Goal: Task Accomplishment & Management: Manage account settings

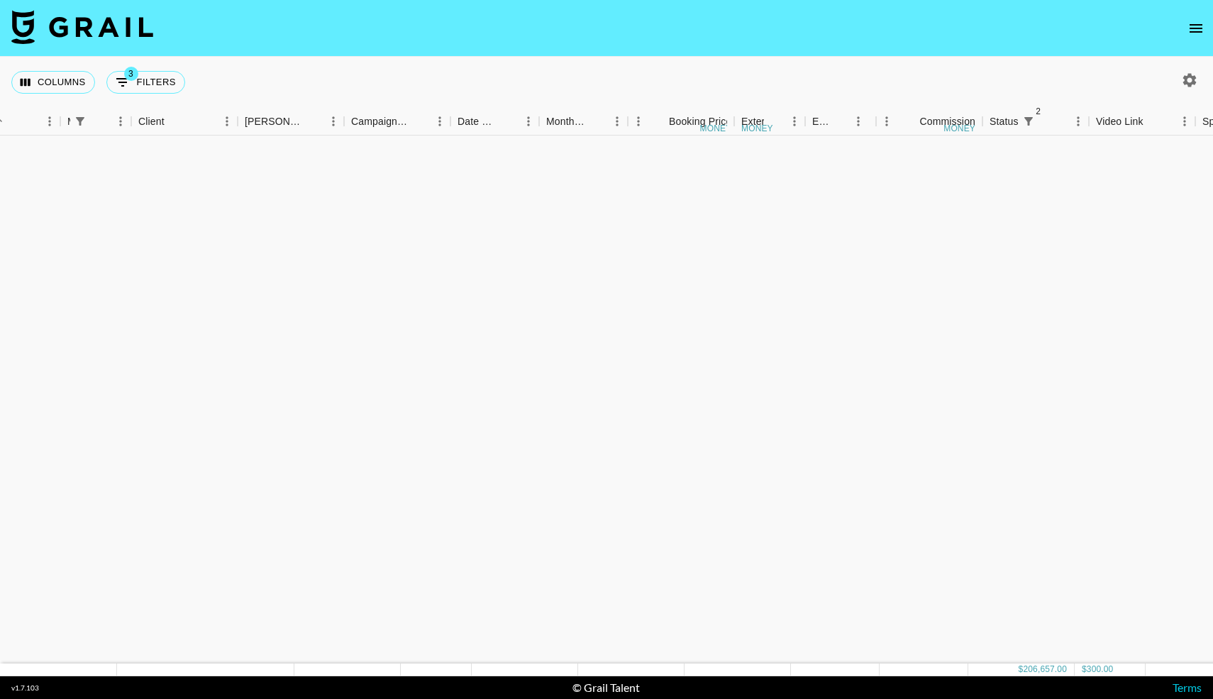
scroll to position [1523, 340]
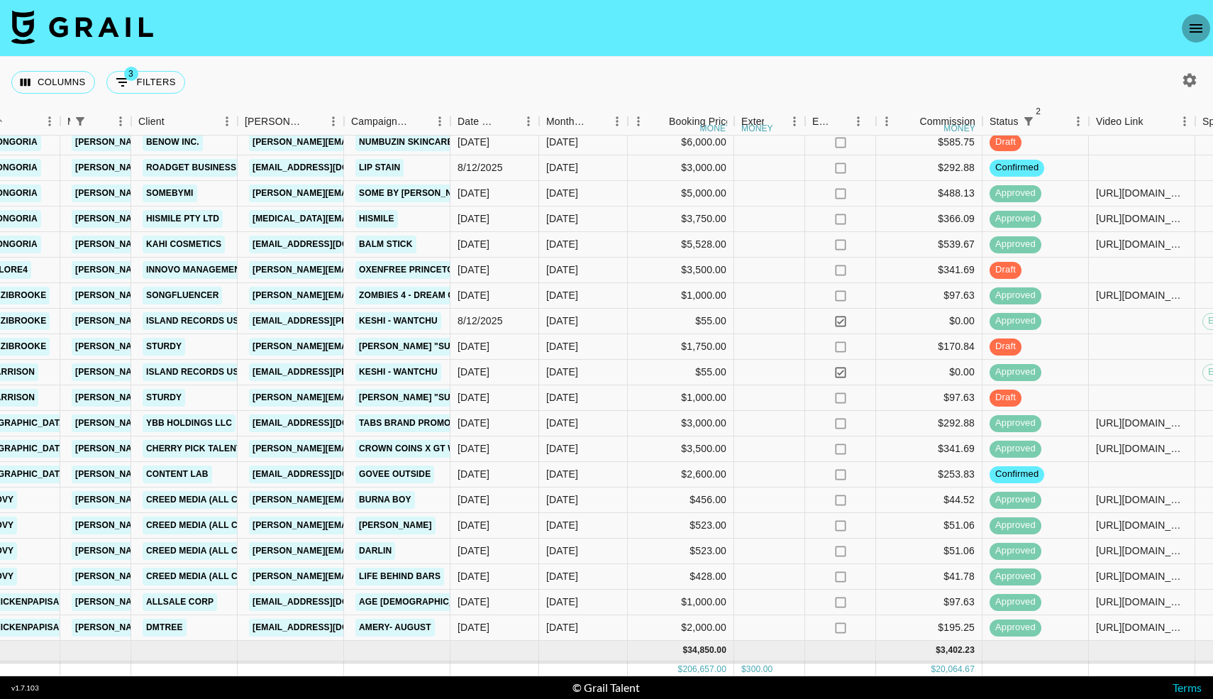
click at [1196, 23] on icon "open drawer" at bounding box center [1195, 28] width 17 height 17
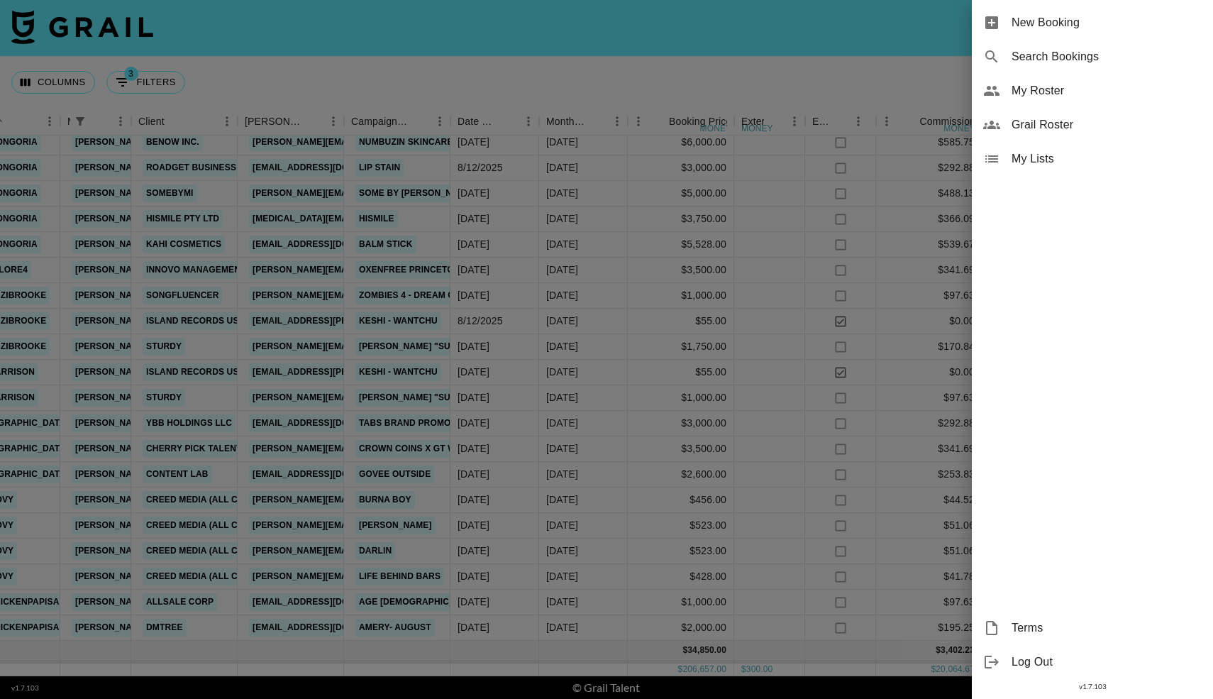
click at [1033, 93] on span "My Roster" at bounding box center [1106, 90] width 190 height 17
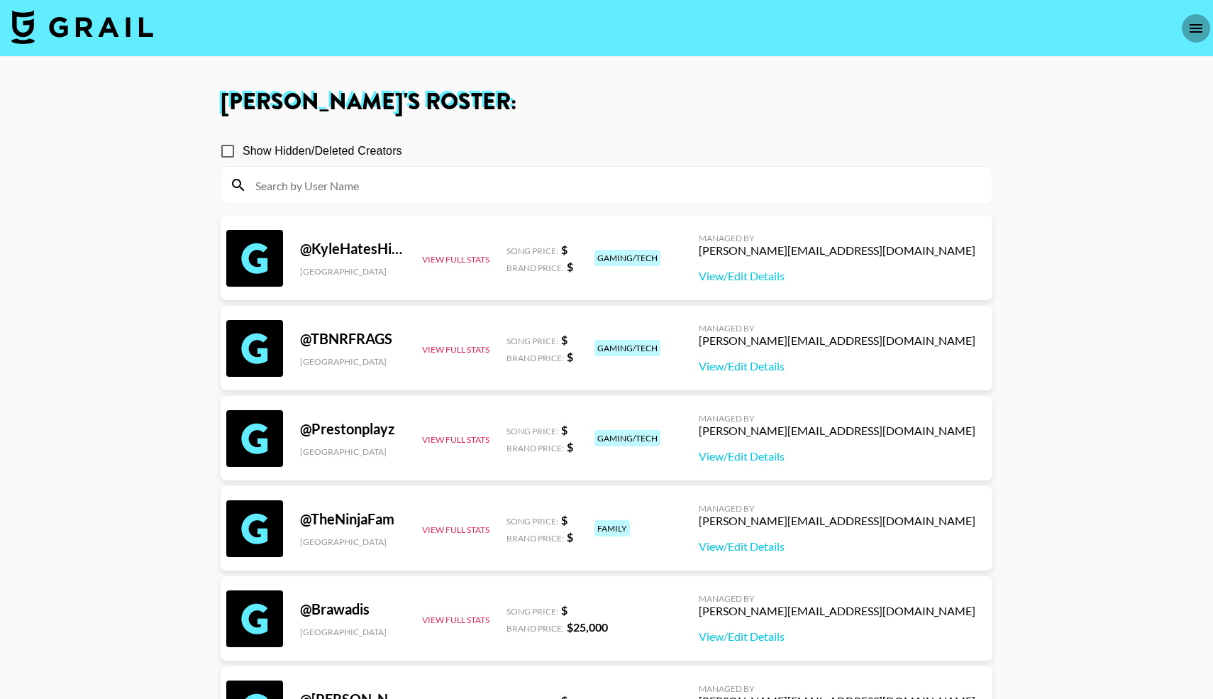
click at [1191, 33] on icon "open drawer" at bounding box center [1195, 28] width 17 height 17
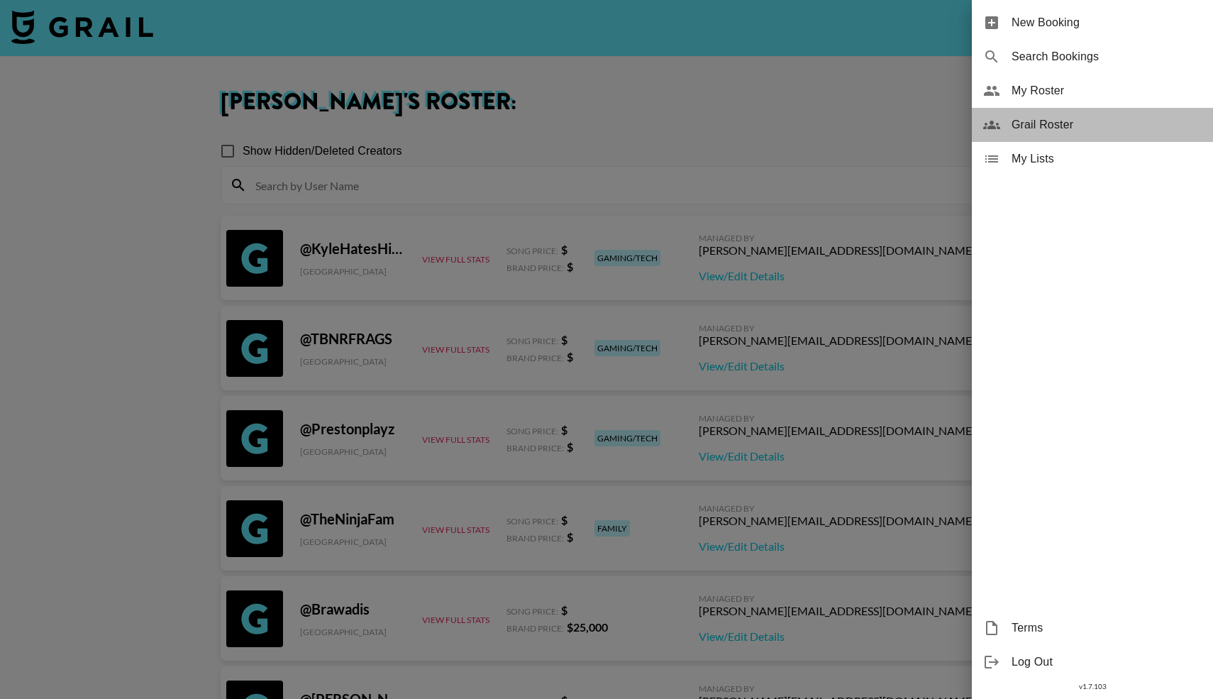
click at [1042, 116] on span "Grail Roster" at bounding box center [1106, 124] width 190 height 17
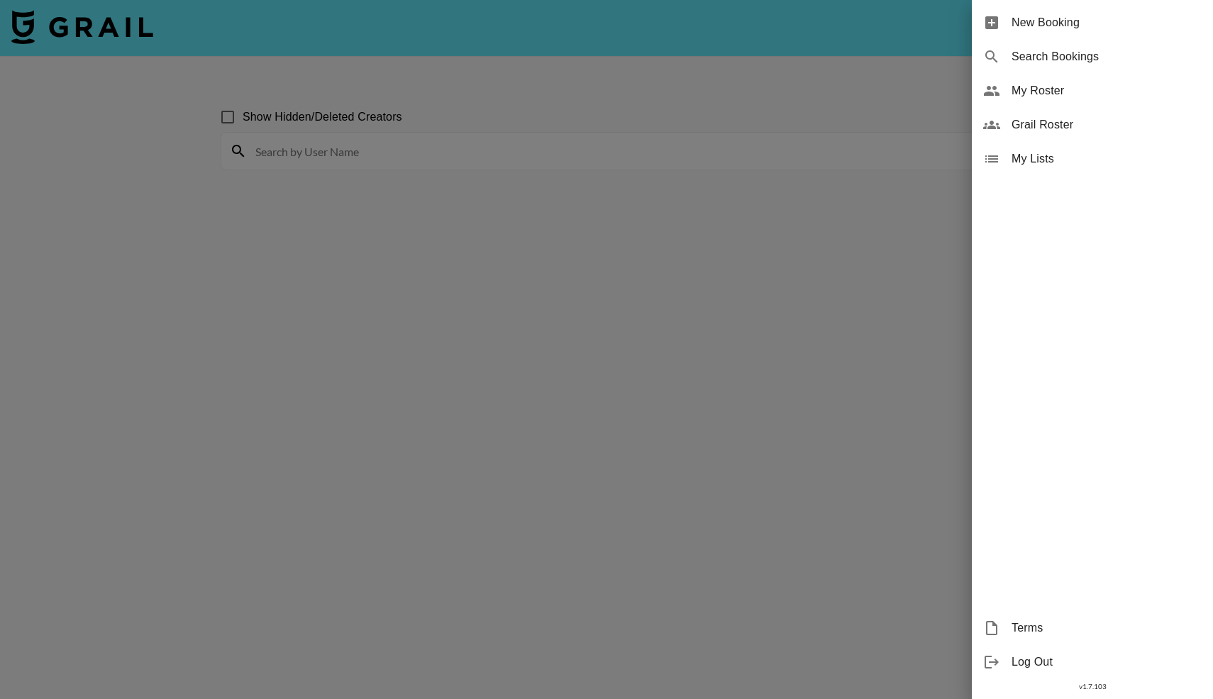
click at [387, 151] on div at bounding box center [606, 349] width 1213 height 699
click at [350, 147] on div at bounding box center [606, 349] width 1213 height 699
click at [308, 150] on div at bounding box center [606, 349] width 1213 height 699
click at [435, 104] on div at bounding box center [606, 349] width 1213 height 699
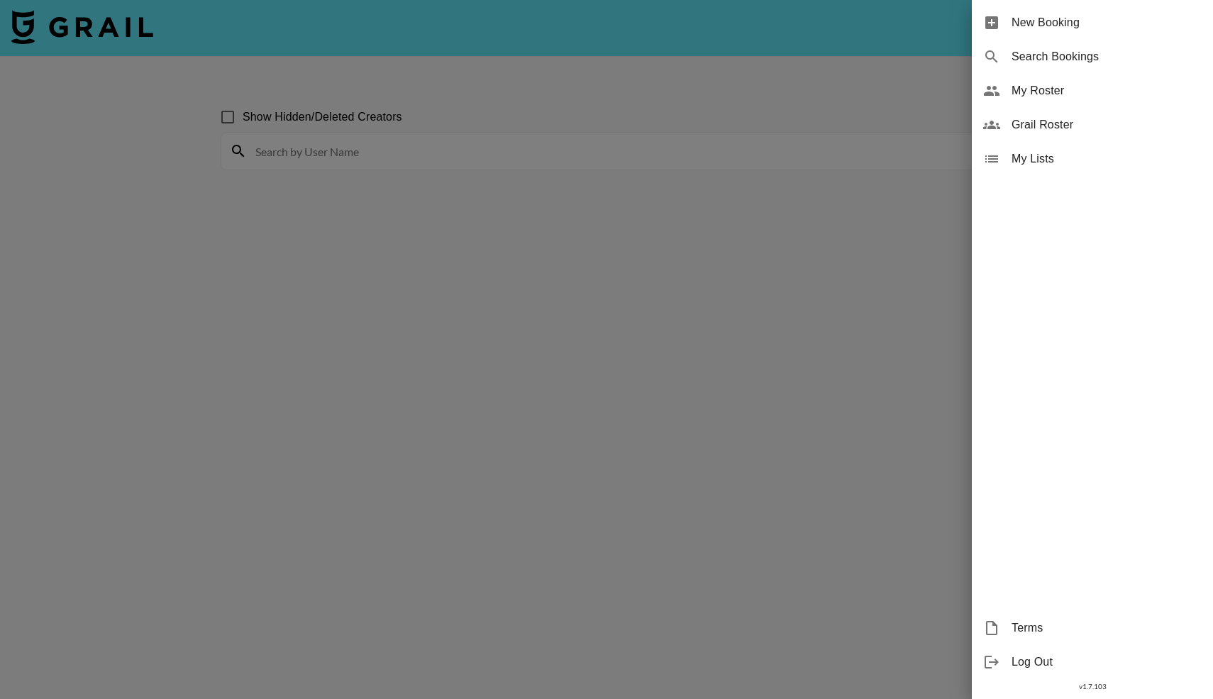
click at [1040, 523] on div "New Booking Search Bookings My Roster Grail Roster My Lists Terms Log Out v 1.7…" at bounding box center [1092, 349] width 241 height 699
click at [1038, 128] on span "Grail Roster" at bounding box center [1106, 124] width 190 height 17
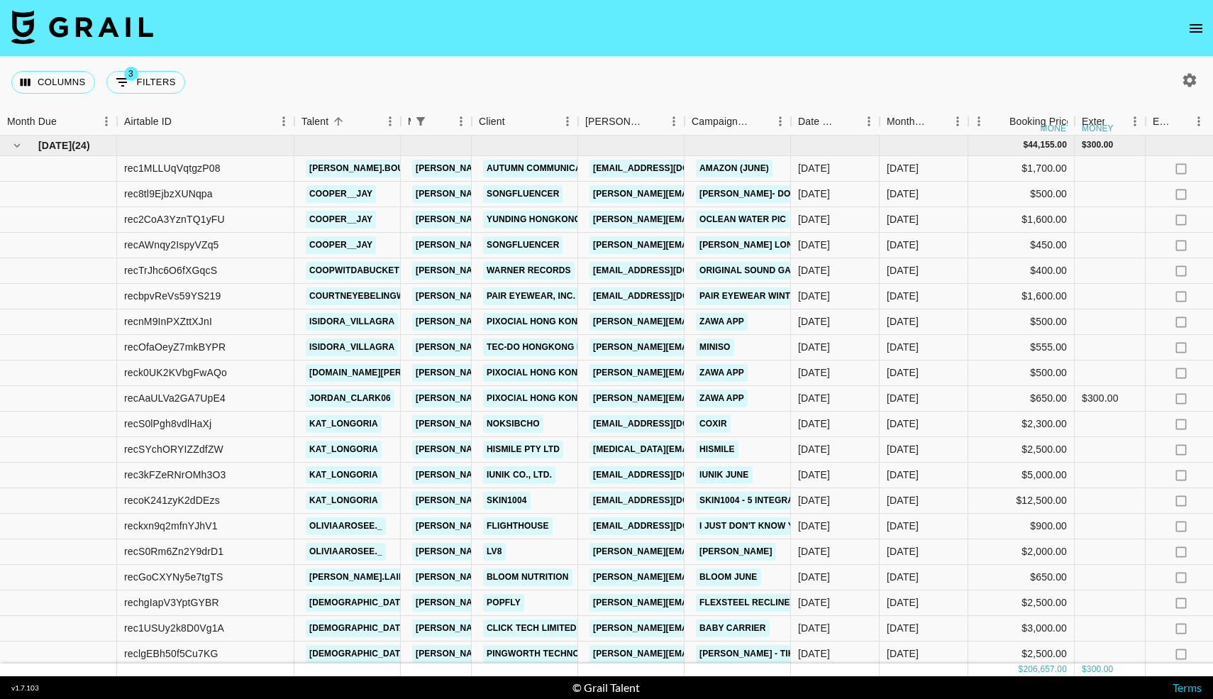
click at [1197, 22] on icon "open drawer" at bounding box center [1195, 28] width 17 height 17
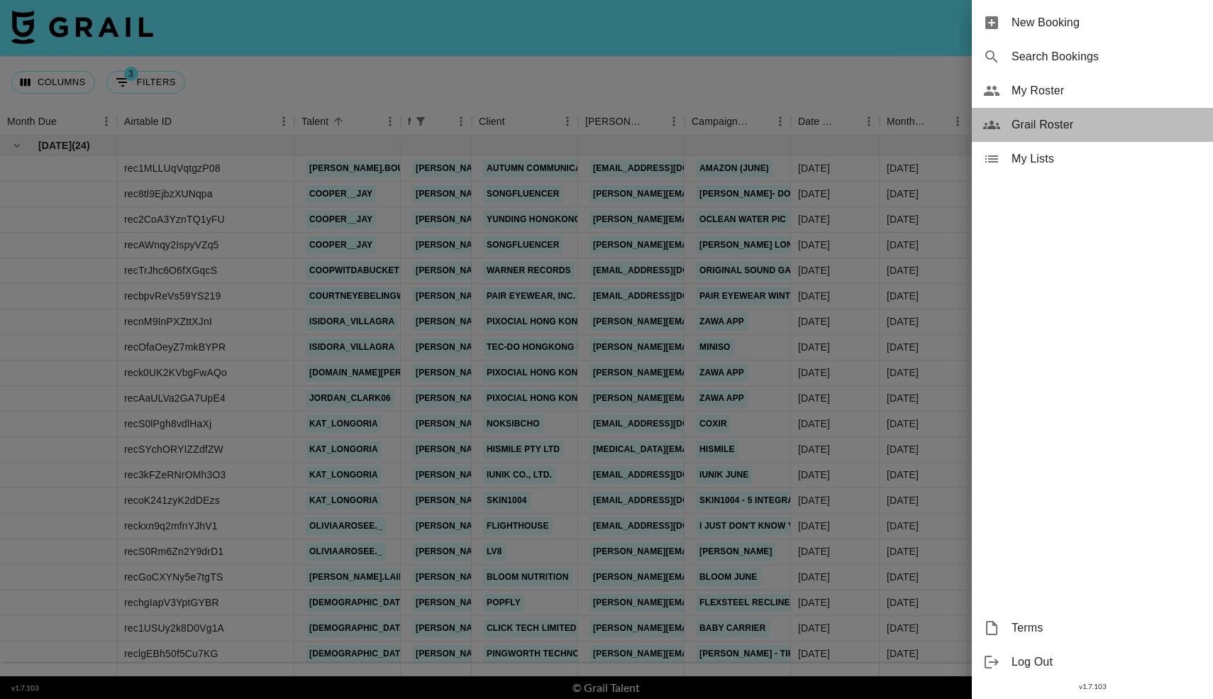
click at [1020, 126] on span "Grail Roster" at bounding box center [1106, 124] width 190 height 17
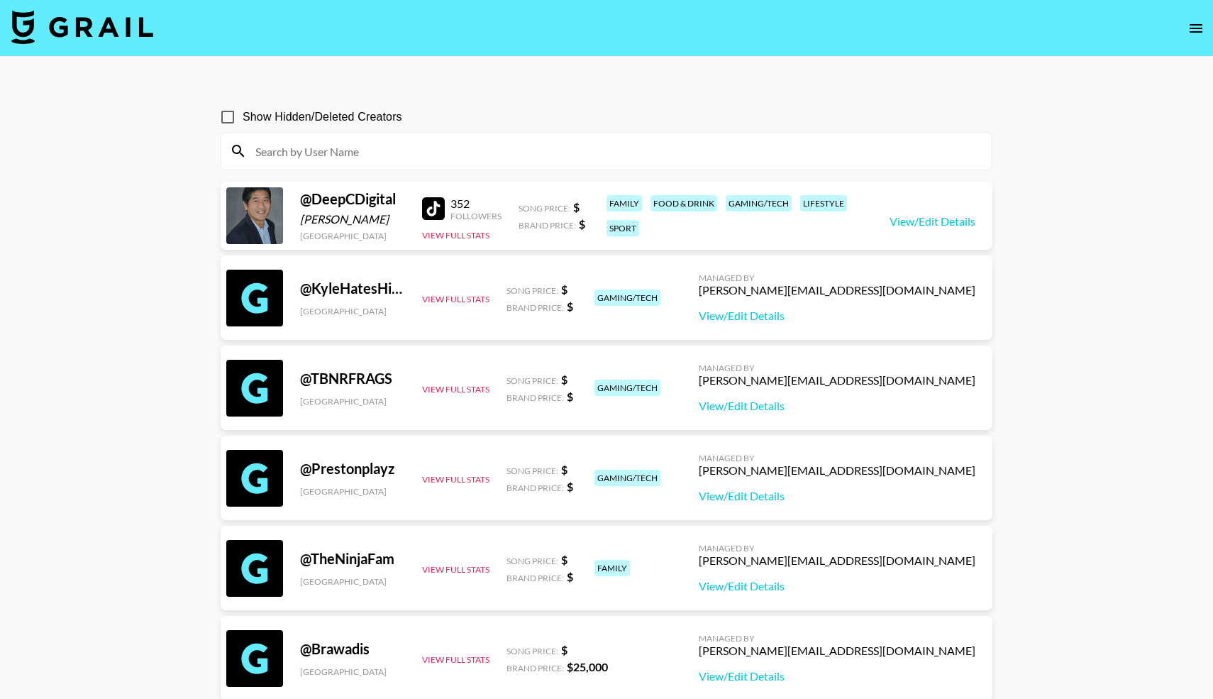
click at [422, 160] on input at bounding box center [615, 151] width 736 height 23
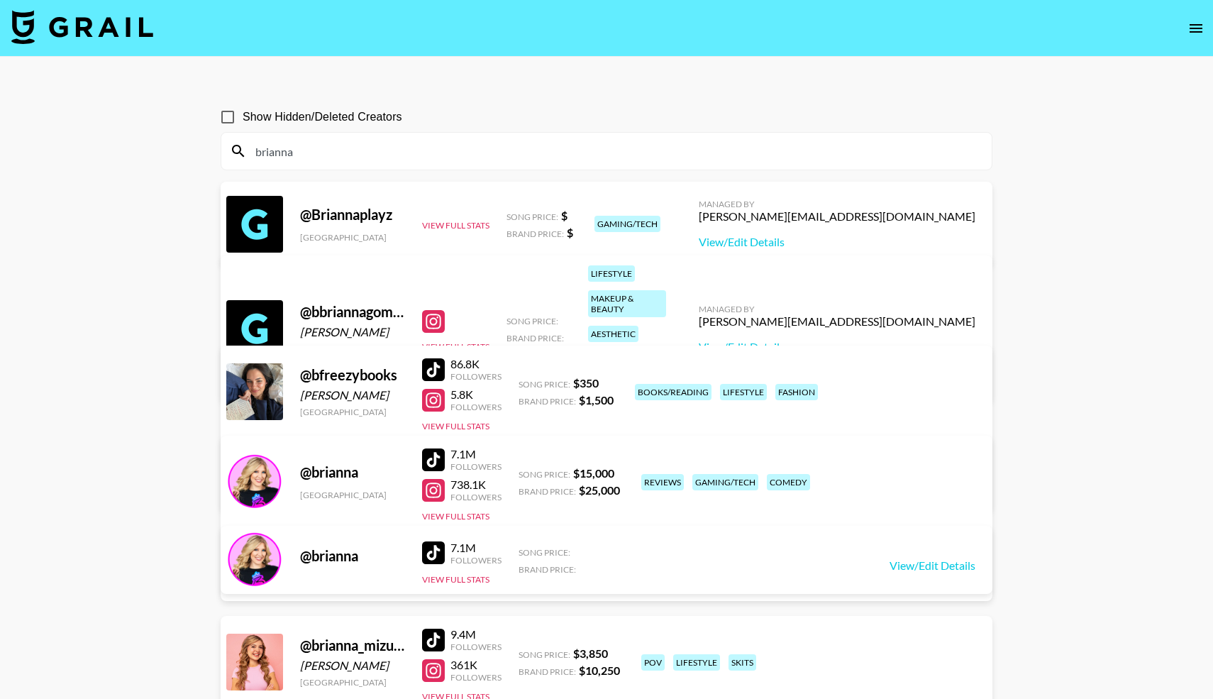
type input "brianna"
click at [377, 343] on div "[GEOGRAPHIC_DATA]" at bounding box center [352, 348] width 105 height 11
click at [880, 340] on link "View/Edit Details" at bounding box center [837, 347] width 277 height 14
click at [102, 30] on img at bounding box center [82, 27] width 142 height 34
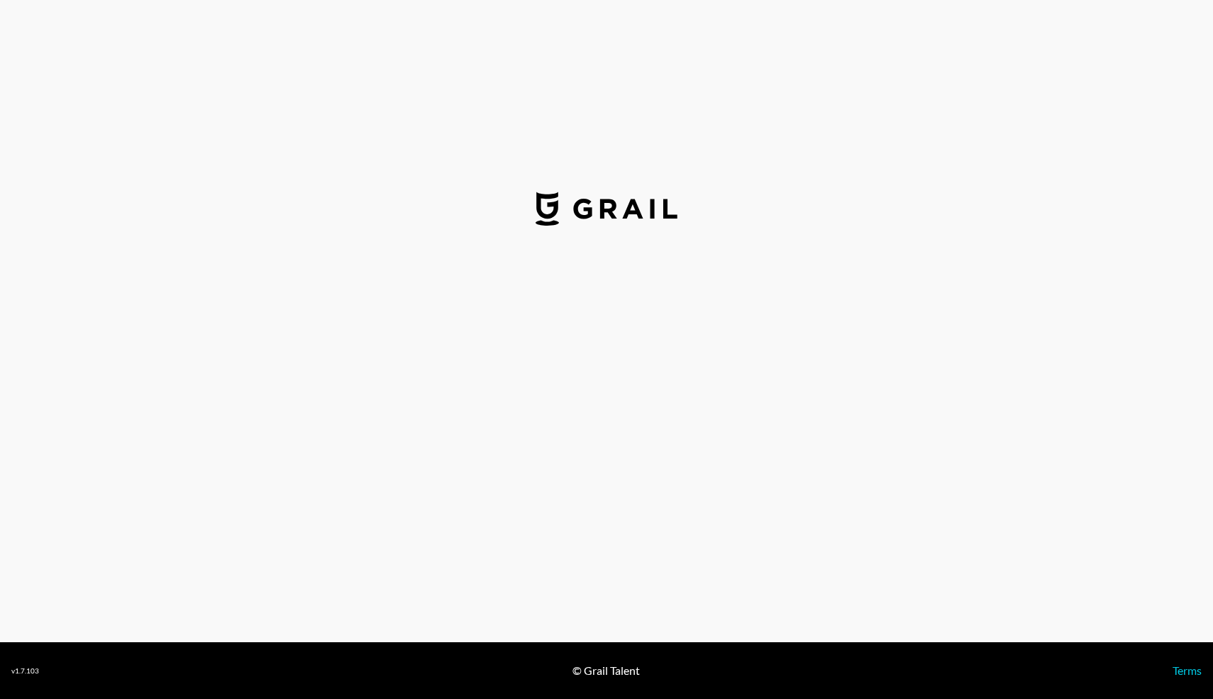
select select "USD"
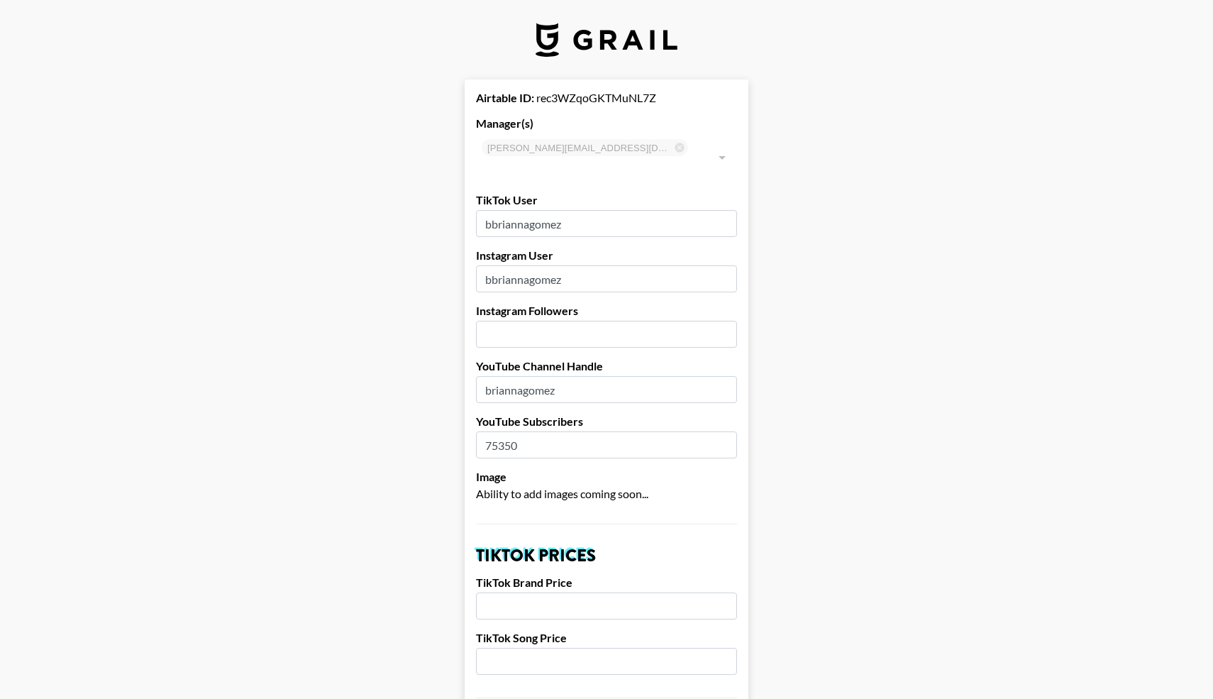
click at [498, 321] on input "number" at bounding box center [606, 334] width 261 height 27
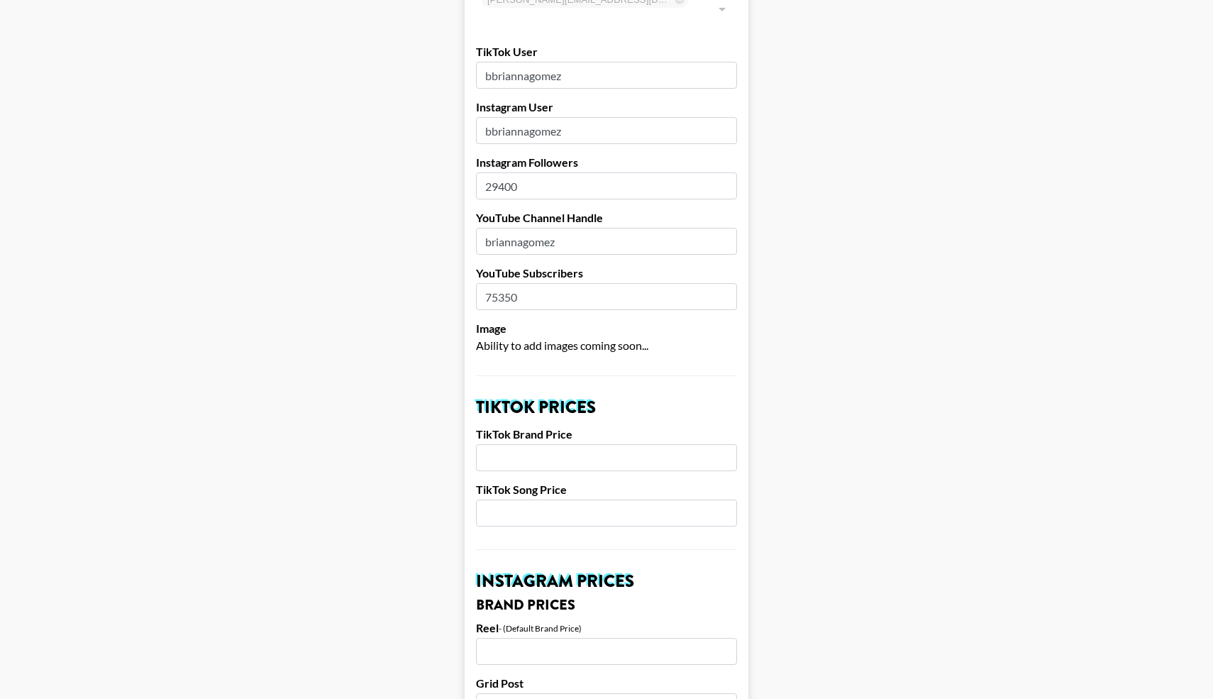
scroll to position [150, 0]
type input "29400"
click at [516, 497] on input "number" at bounding box center [606, 510] width 261 height 27
type input "500"
click at [539, 442] on input "number" at bounding box center [606, 455] width 261 height 27
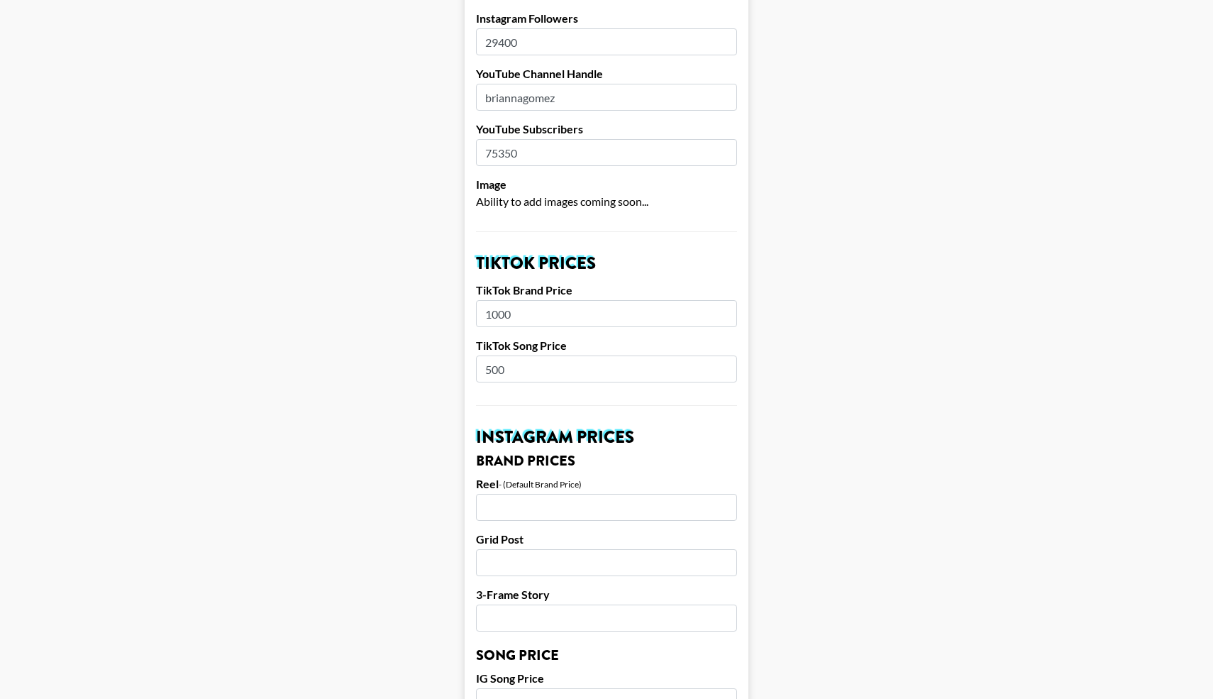
scroll to position [300, 0]
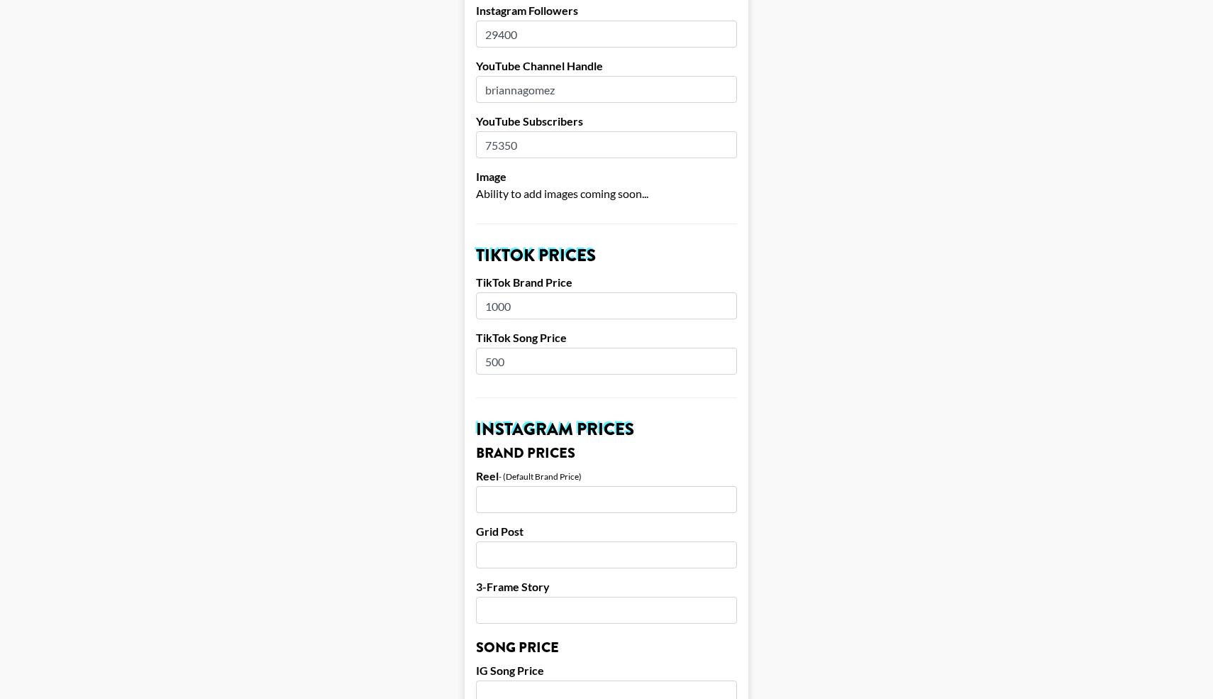
type input "1000"
click at [529, 491] on input "number" at bounding box center [606, 499] width 261 height 27
type input "1000"
click at [518, 542] on input "number" at bounding box center [606, 554] width 261 height 27
type input "1000"
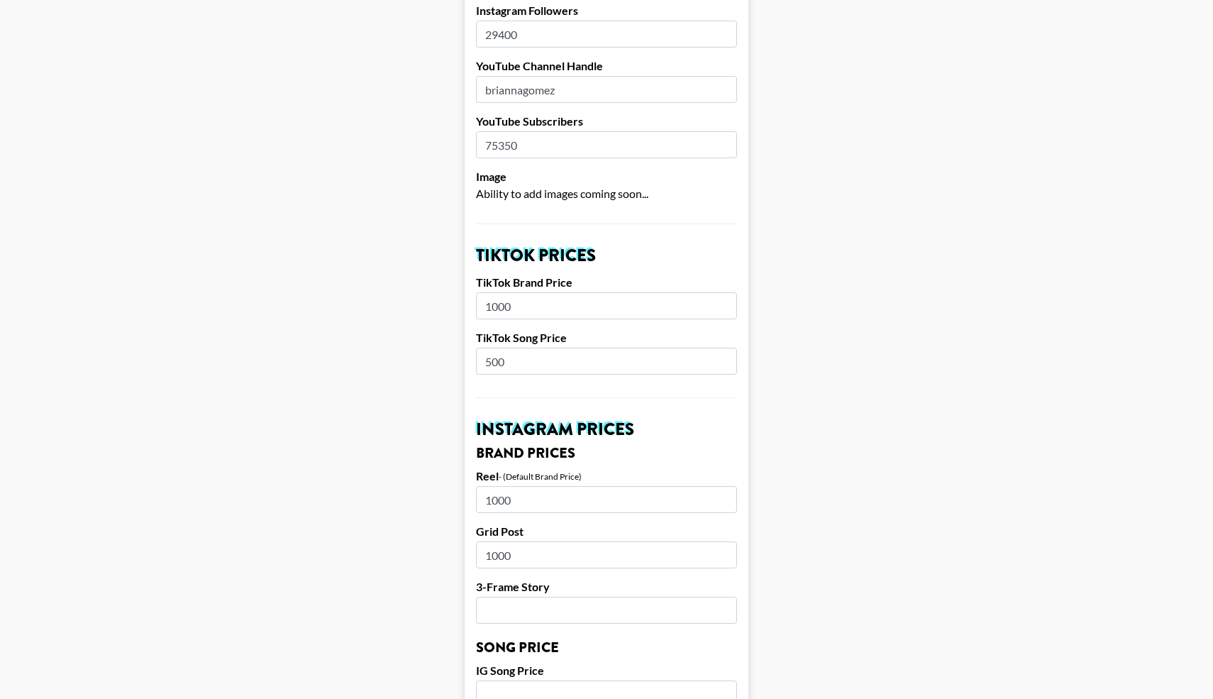
click at [500, 596] on input "number" at bounding box center [606, 609] width 261 height 27
type input "400"
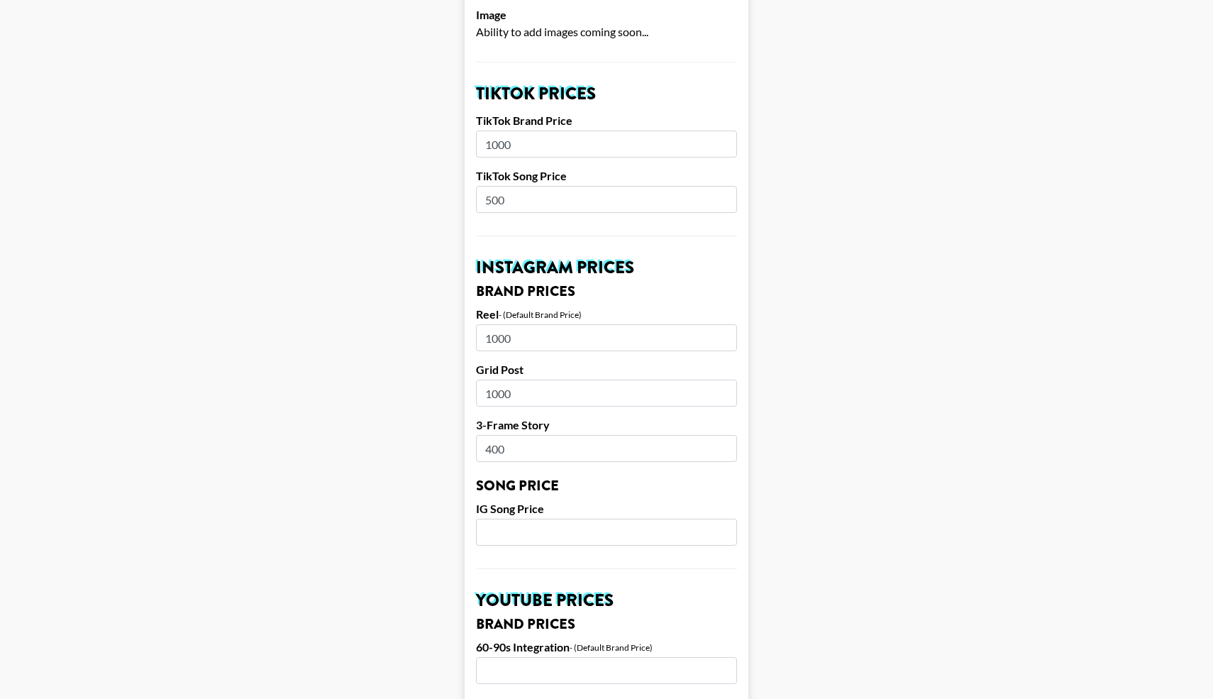
scroll to position [462, 0]
click at [559, 518] on input "number" at bounding box center [606, 531] width 261 height 27
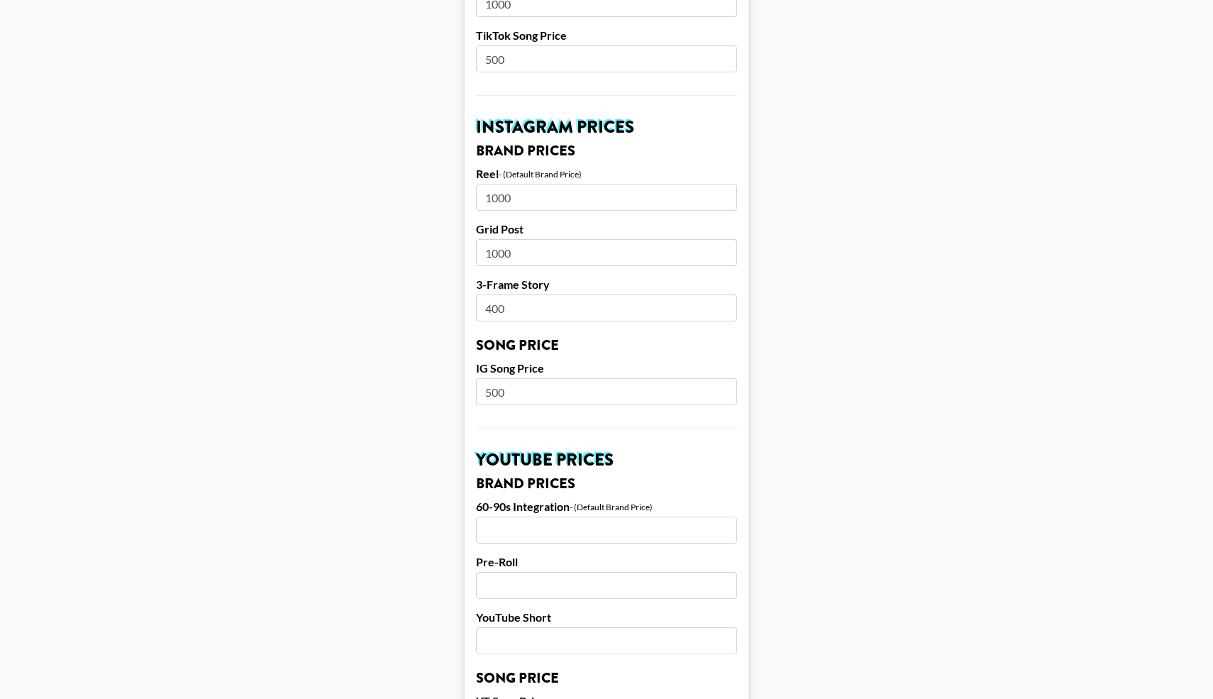
scroll to position [603, 0]
type input "500"
click at [524, 515] on input "number" at bounding box center [606, 528] width 261 height 27
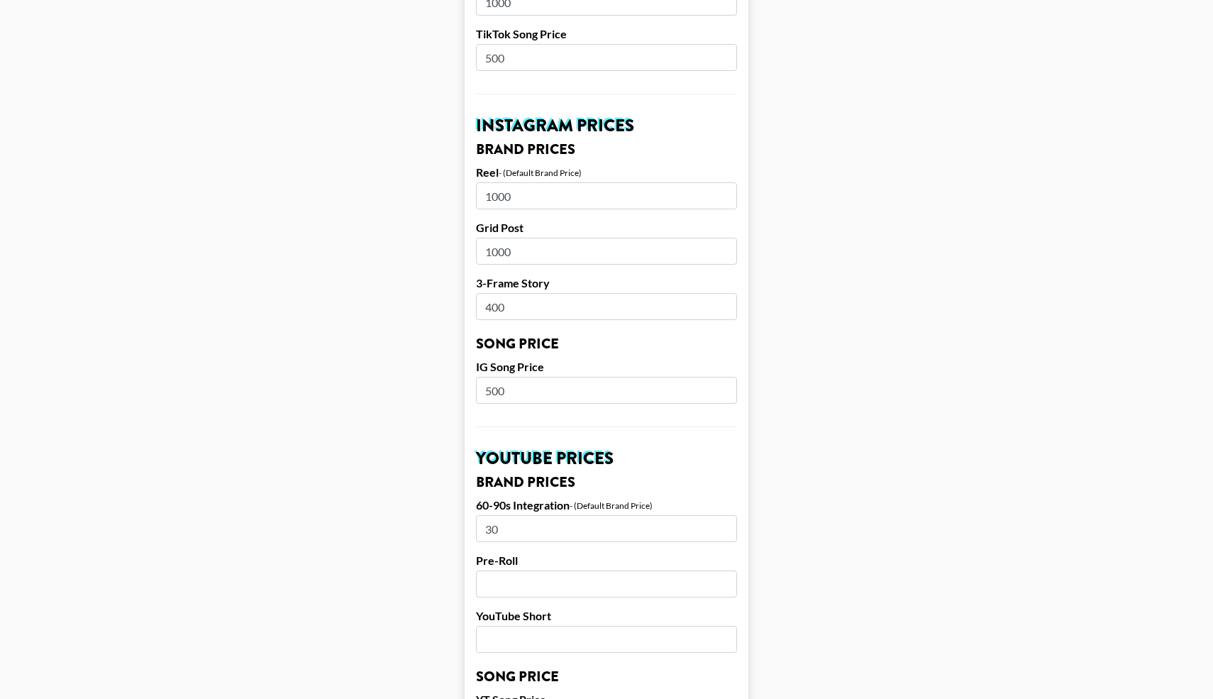
type input "3"
type input "2500"
click at [508, 625] on input "number" at bounding box center [606, 638] width 261 height 27
type input "1000"
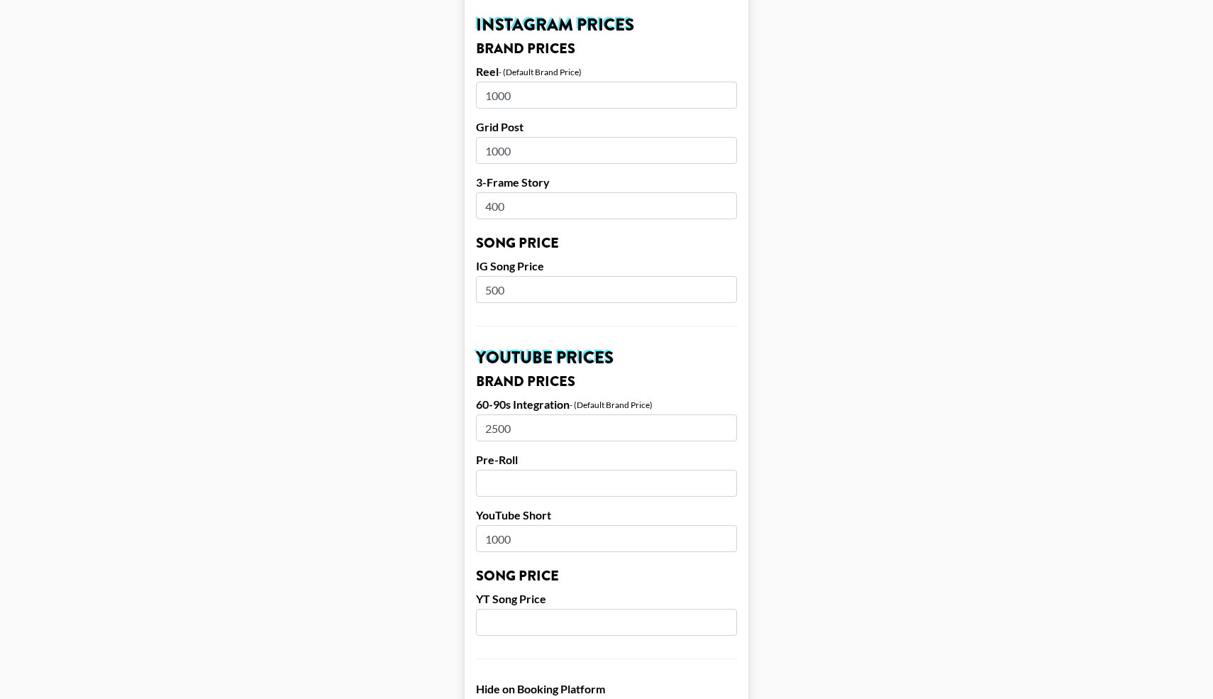
scroll to position [706, 0]
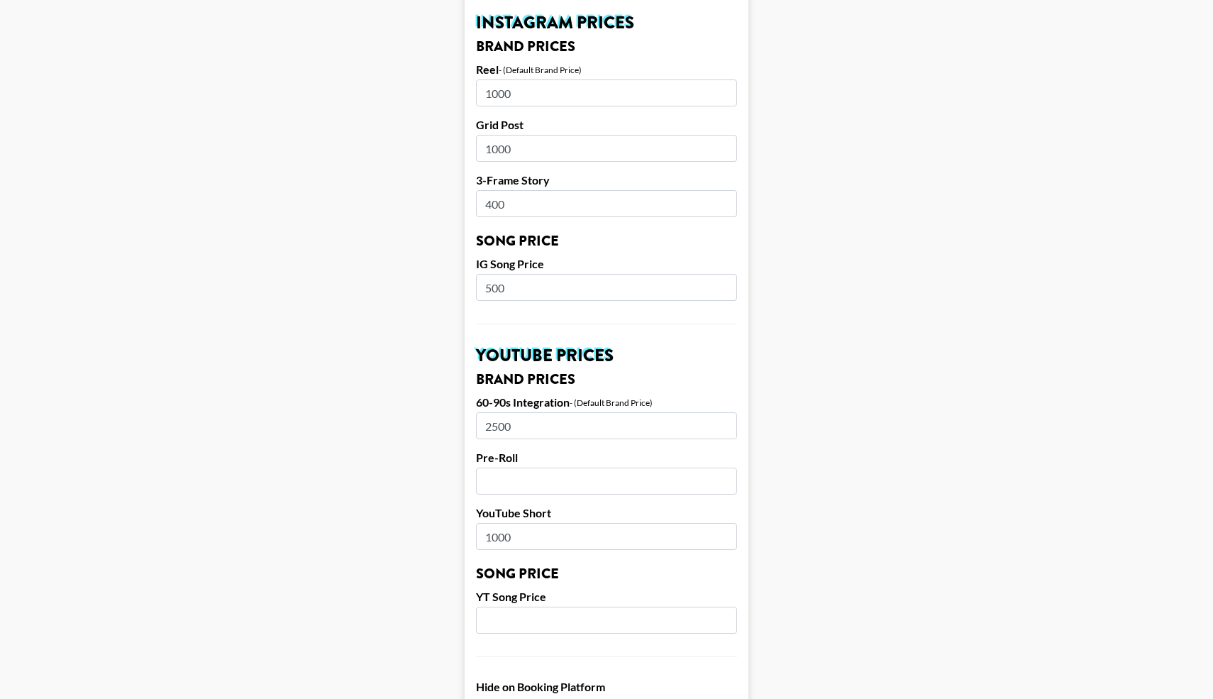
click at [501, 606] on input "number" at bounding box center [606, 619] width 261 height 27
type input "1000"
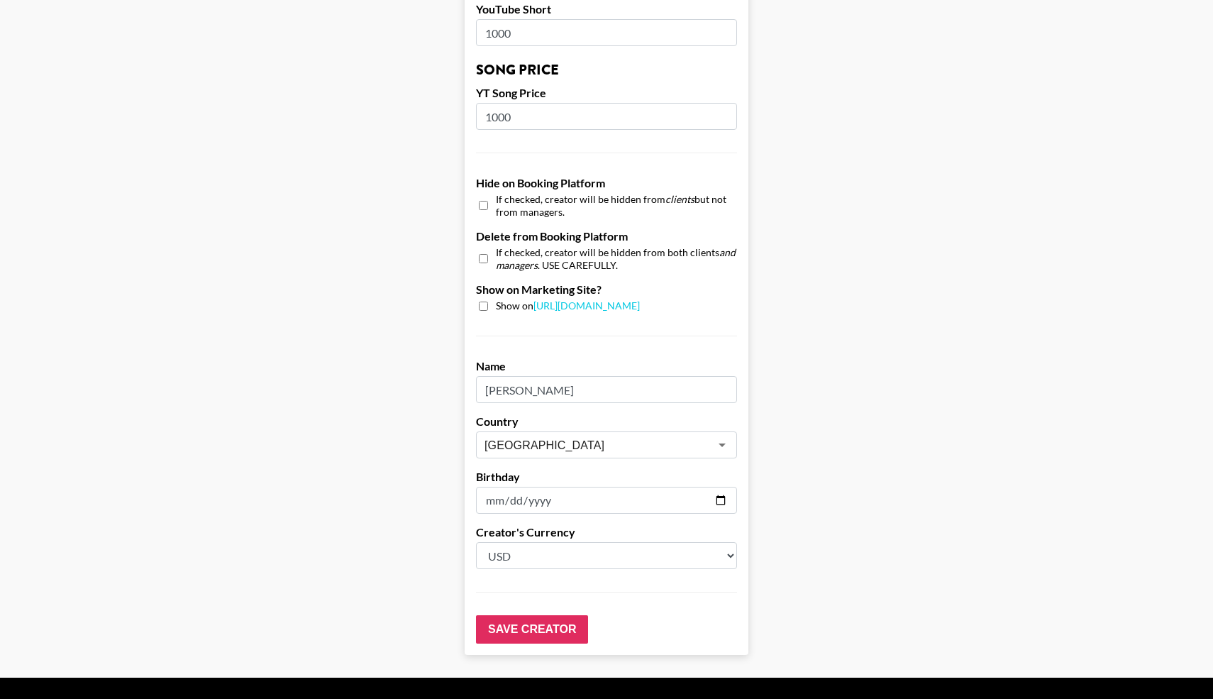
scroll to position [1225, 0]
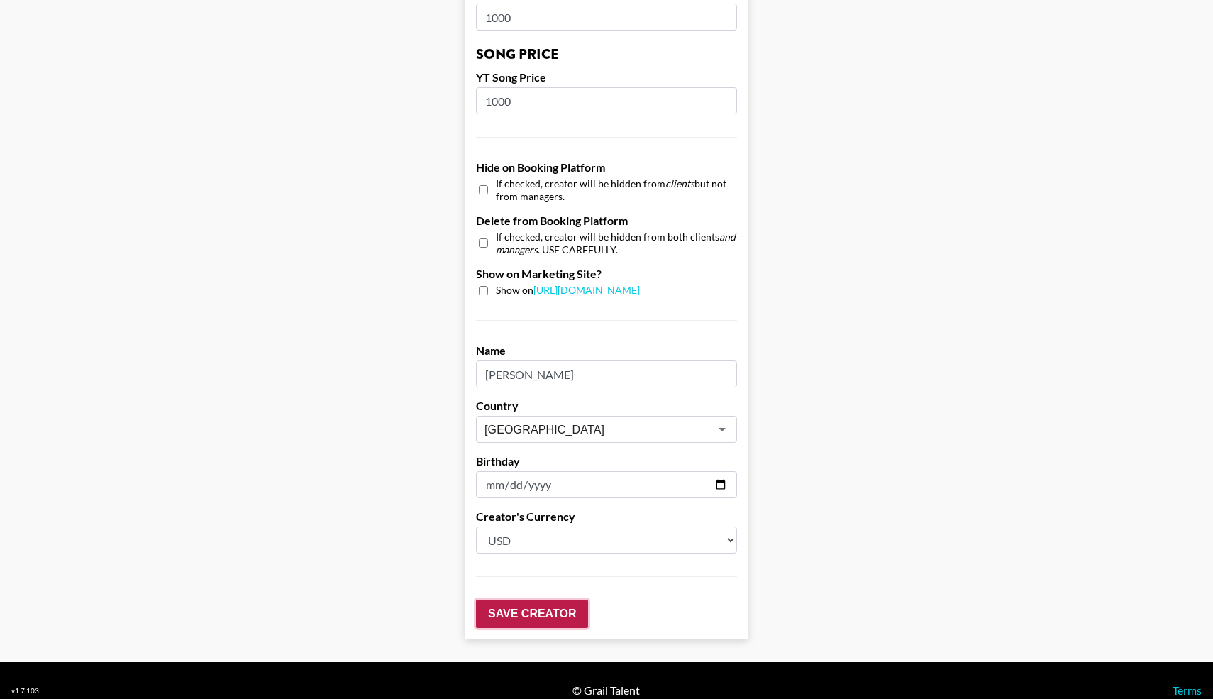
click at [514, 599] on input "Save Creator" at bounding box center [532, 613] width 112 height 28
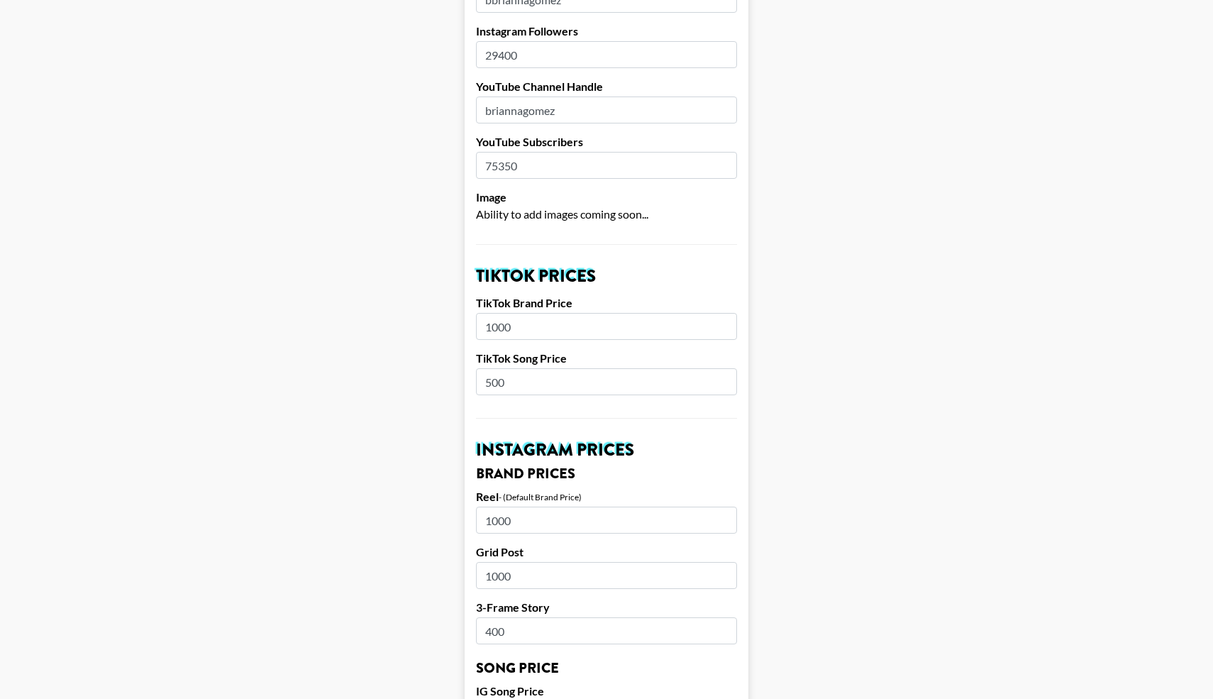
scroll to position [0, 0]
